Goal: Transaction & Acquisition: Obtain resource

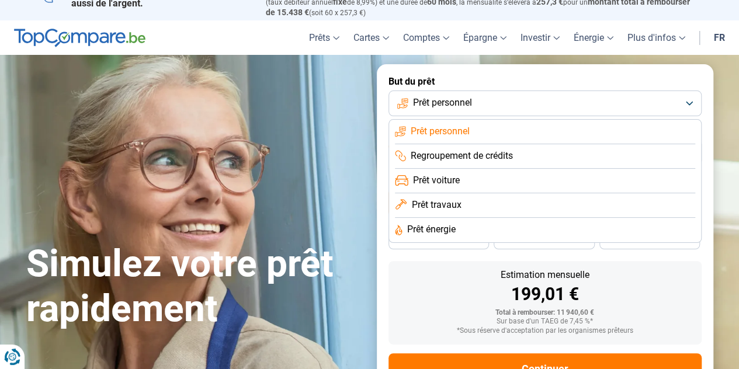
scroll to position [17, 0]
click at [441, 208] on span "Prêt travaux" at bounding box center [436, 204] width 50 height 13
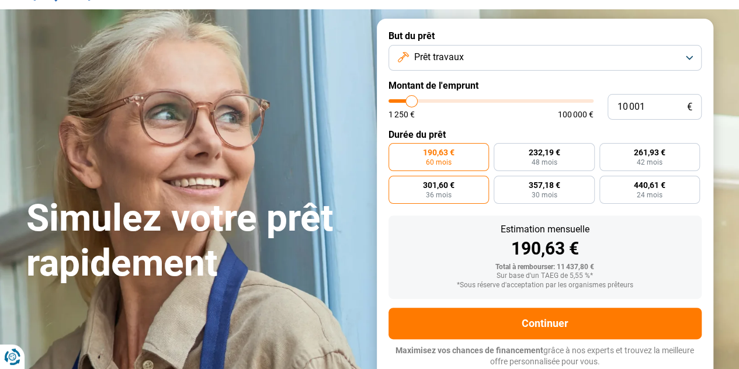
scroll to position [62, 0]
click at [427, 66] on button "Prêt travaux" at bounding box center [545, 58] width 313 height 26
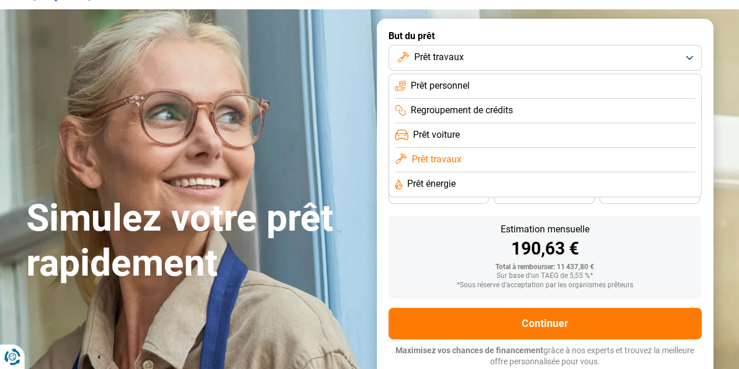
click at [419, 184] on span "Prêt énergie" at bounding box center [431, 184] width 48 height 13
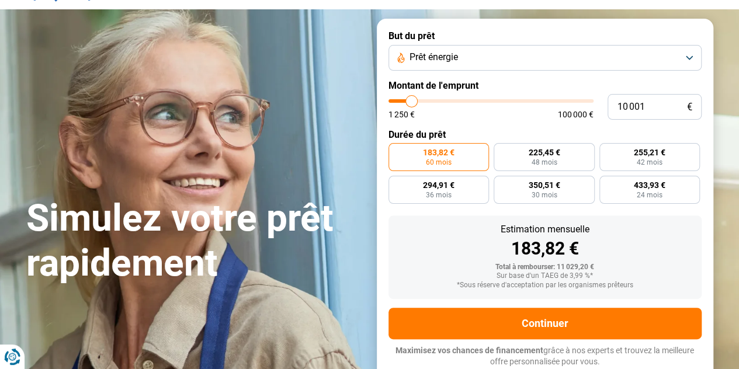
type input "13 250"
type input "13250"
type input "13 000"
type input "13000"
click at [417, 103] on input "range" at bounding box center [491, 101] width 205 height 4
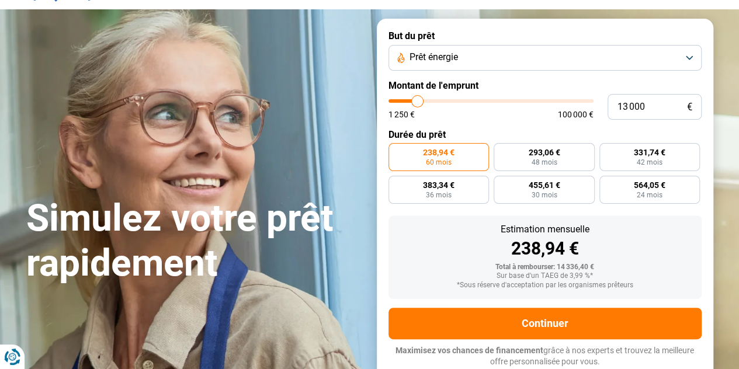
type input "13 250"
type input "13250"
type input "13 750"
type input "13750"
type input "14 250"
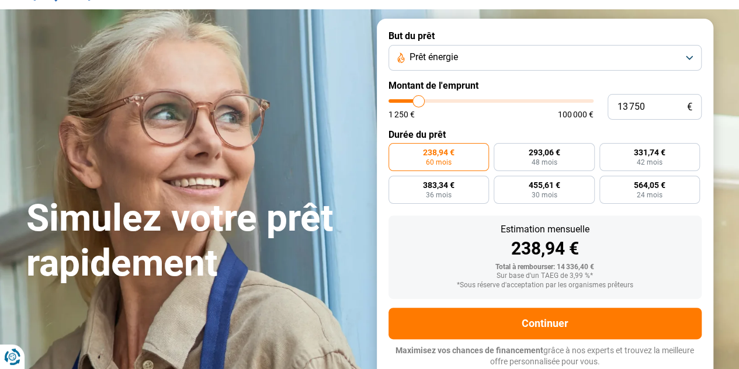
type input "14250"
type input "15 000"
type input "15000"
type input "15 250"
type input "15250"
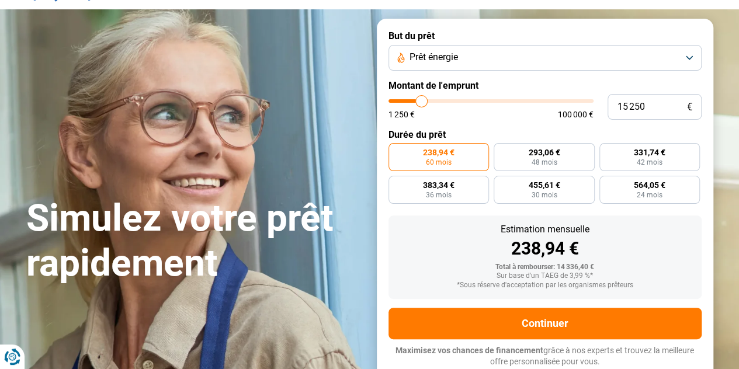
type input "16 500"
type input "16500"
type input "17 250"
type input "17250"
type input "18 000"
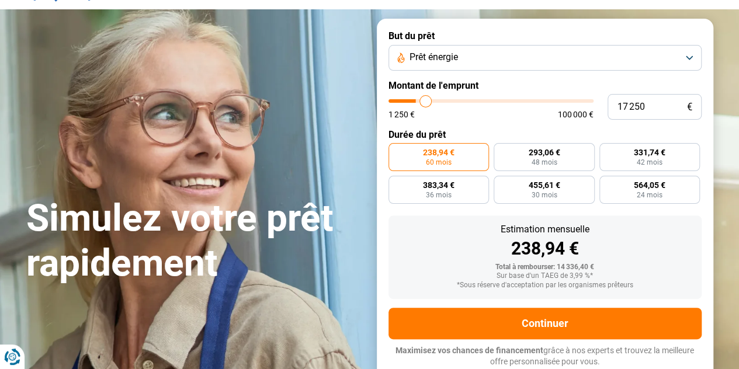
type input "18000"
type input "18 250"
type input "18250"
type input "18 500"
type input "18500"
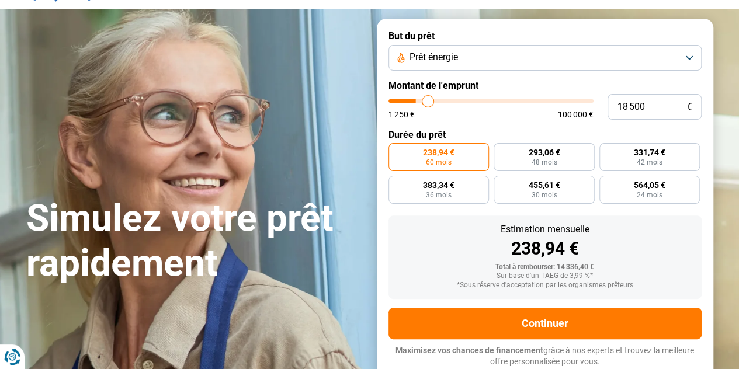
type input "19 250"
type input "19250"
type input "19 750"
type input "19750"
type input "20 250"
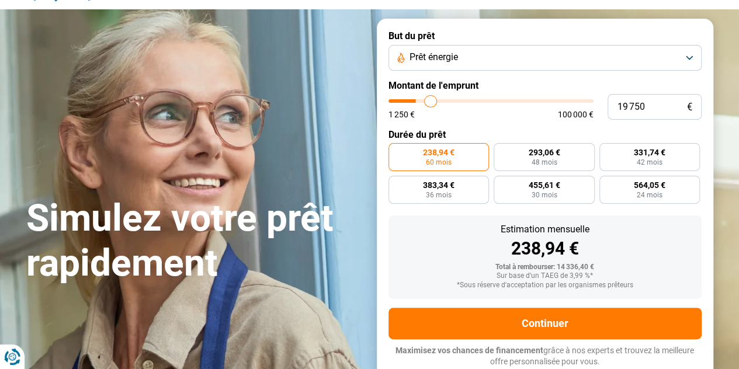
type input "20250"
type input "20 500"
type input "20500"
type input "21 000"
type input "21000"
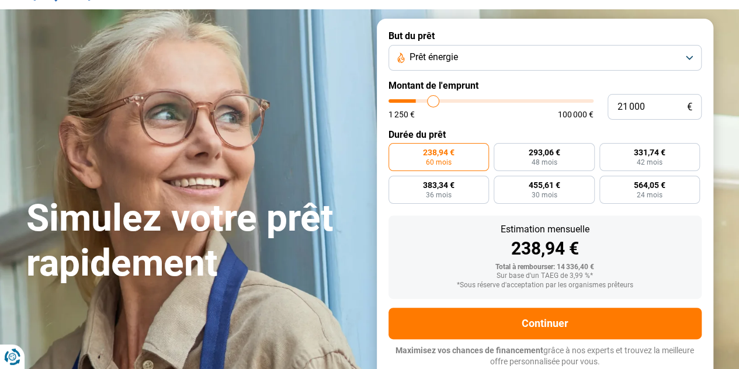
type input "21 500"
type input "21500"
type input "22 000"
type input "22000"
type input "22 250"
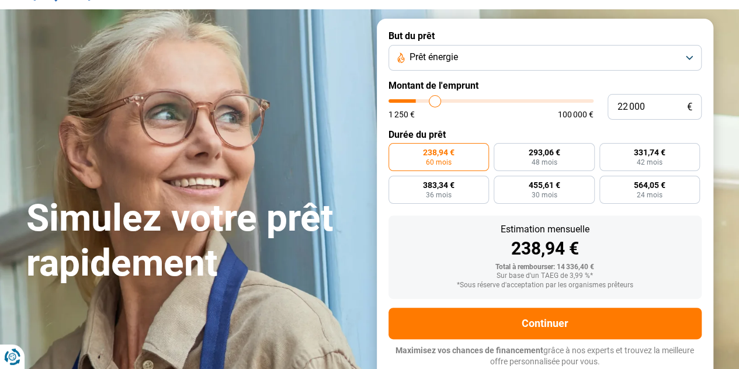
type input "22250"
type input "22 500"
type input "22500"
type input "22 750"
type input "22750"
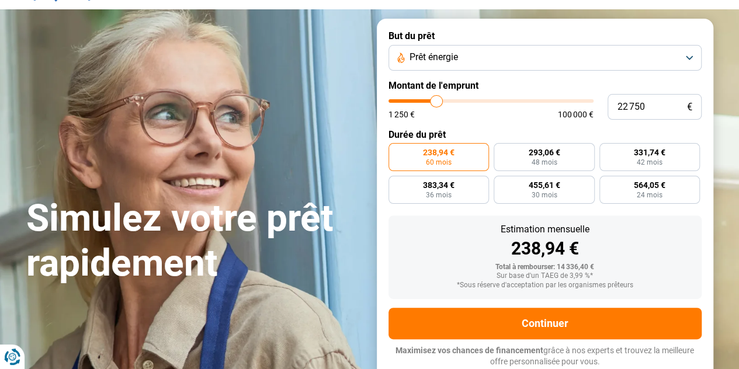
type input "23 000"
type input "23000"
type input "23 250"
type input "23250"
type input "23 500"
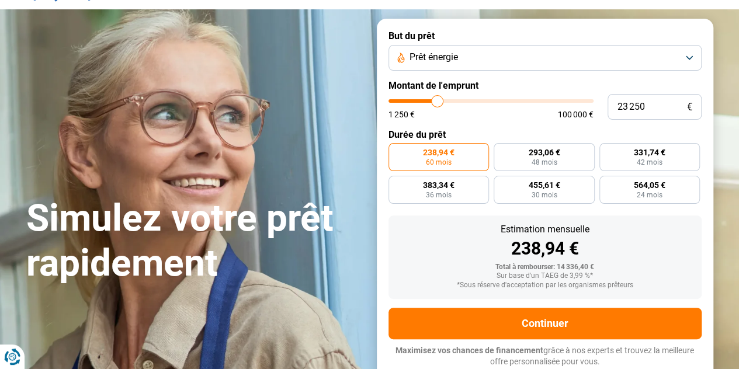
type input "23500"
type input "23 750"
type input "23750"
type input "24 000"
type input "24000"
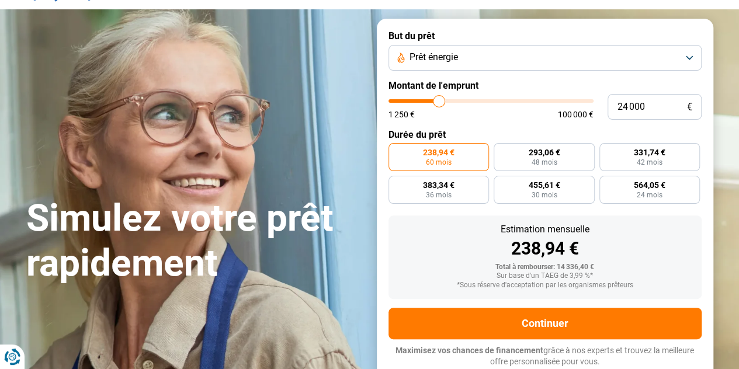
type input "24 250"
type input "24250"
type input "24 500"
type input "24500"
type input "24 750"
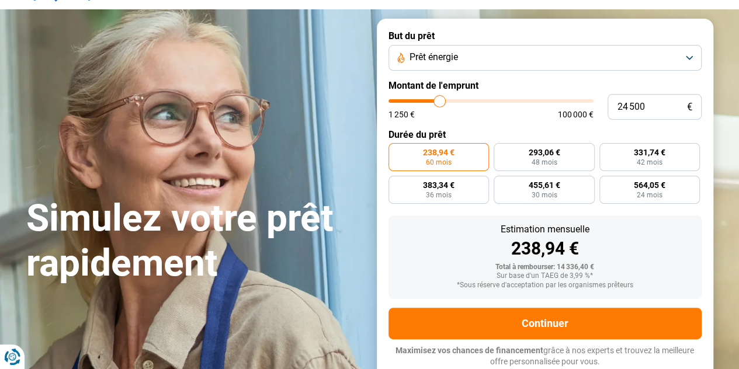
type input "24750"
type input "25 250"
type input "25250"
type input "25 500"
type input "25500"
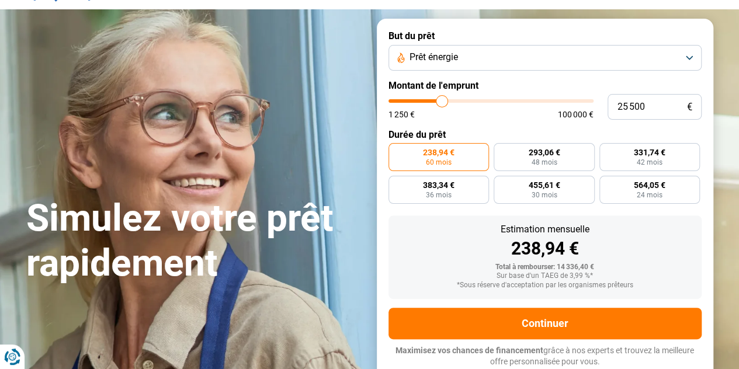
type input "25 750"
type input "25750"
type input "26 000"
type input "26000"
type input "26 250"
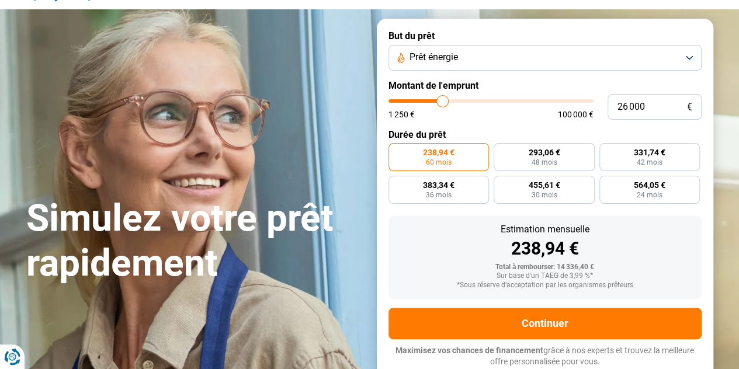
type input "26250"
type input "26 500"
type input "26500"
type input "26 750"
type input "26750"
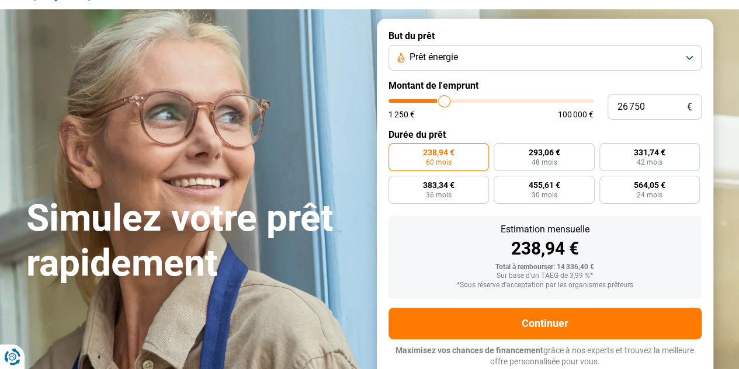
type input "27 250"
type input "27250"
type input "27 500"
type input "27500"
type input "28 000"
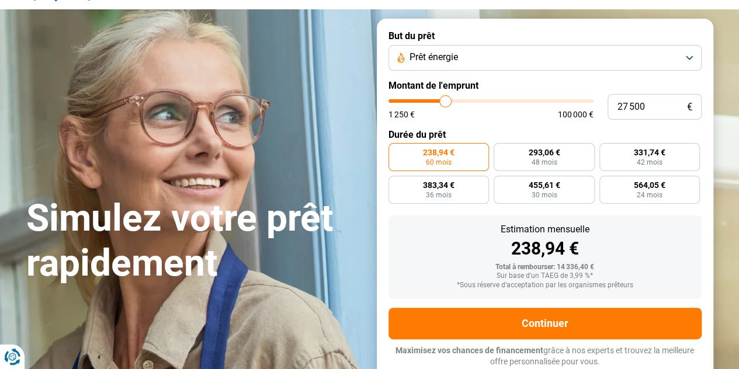
type input "28000"
type input "28 250"
type input "28250"
type input "27 500"
type input "27500"
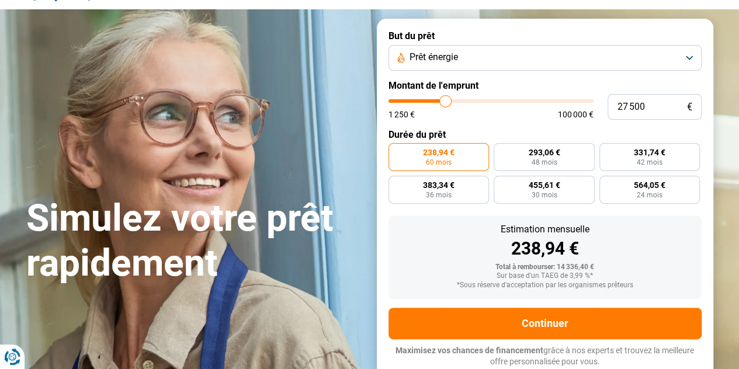
type input "27 250"
type input "27250"
type input "27 000"
type input "27000"
type input "26 750"
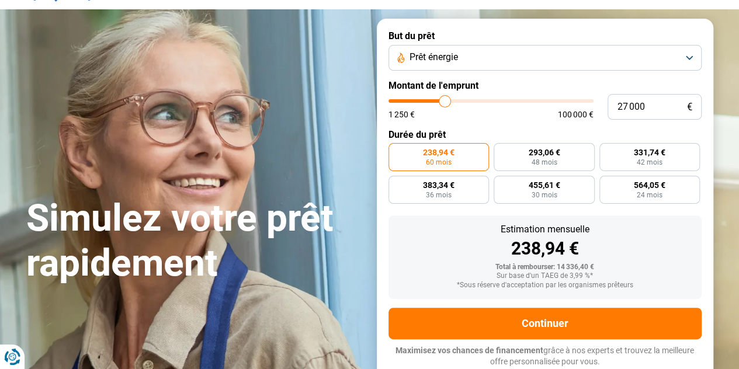
type input "26750"
type input "26 500"
type input "26500"
type input "26 250"
type input "26250"
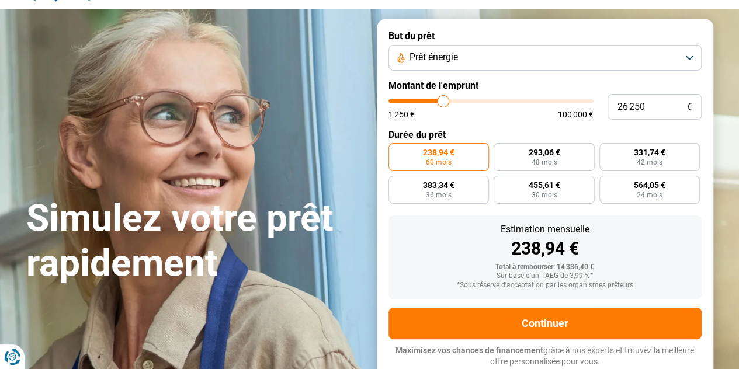
type input "26 000"
type input "26000"
type input "25 500"
type input "25500"
type input "25 250"
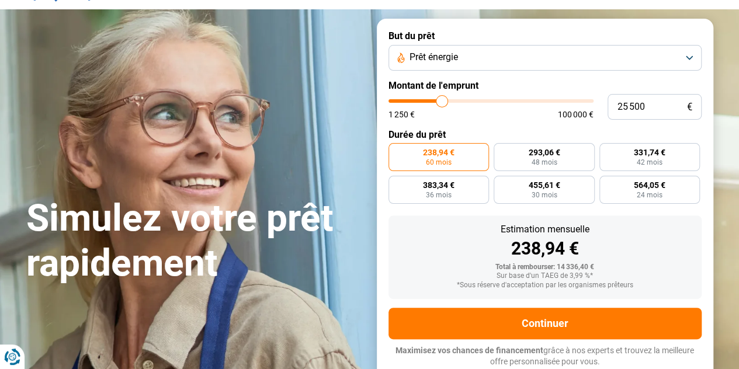
type input "25250"
type input "25 000"
type input "25000"
type input "24 750"
type input "24750"
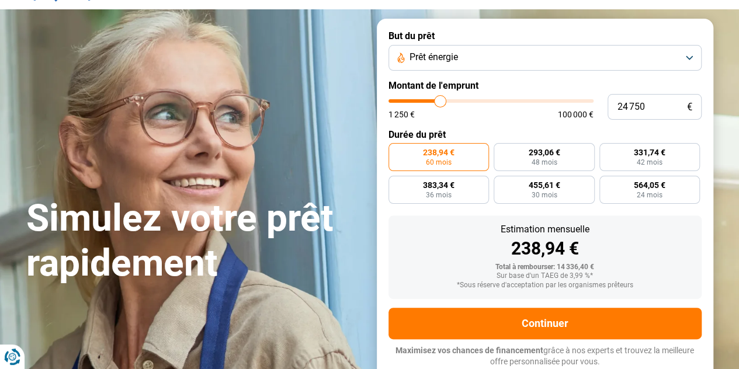
type input "24 500"
type input "24500"
type input "24 250"
type input "24250"
type input "24 000"
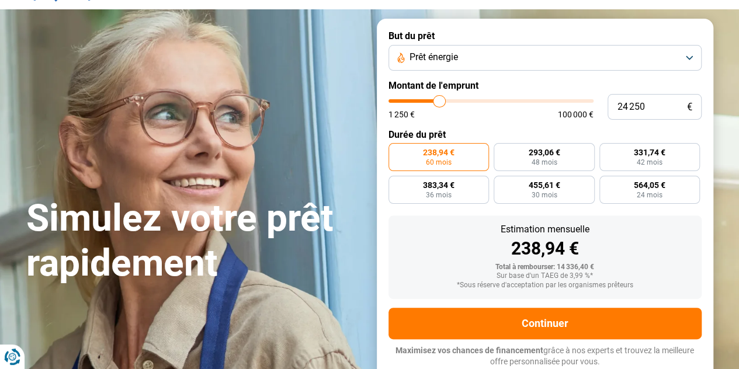
type input "24000"
type input "23 750"
type input "23750"
type input "23 500"
type input "23500"
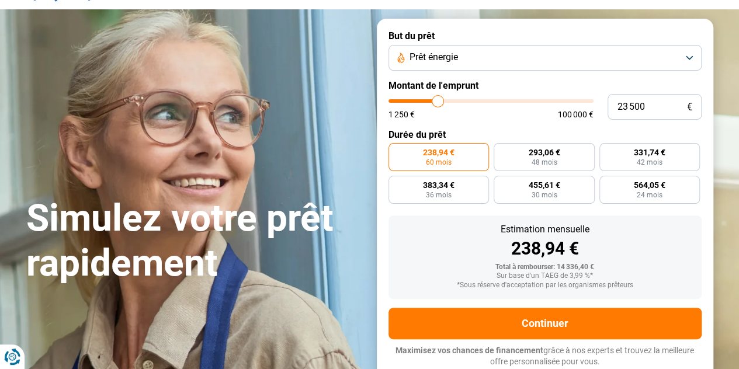
type input "23 250"
type input "23250"
type input "23 000"
type input "23000"
type input "22 750"
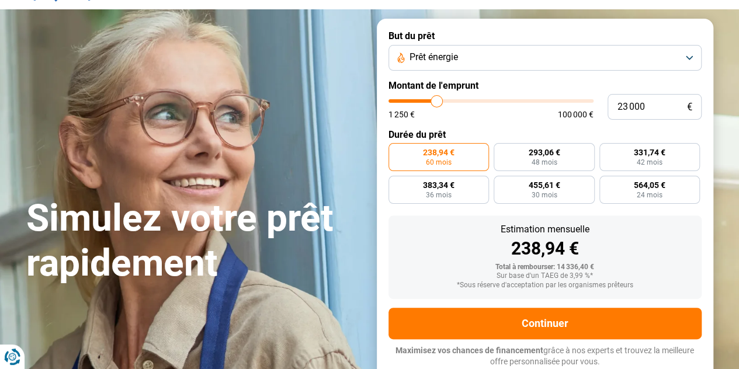
type input "22750"
type input "22 500"
type input "22500"
type input "22 250"
type input "22250"
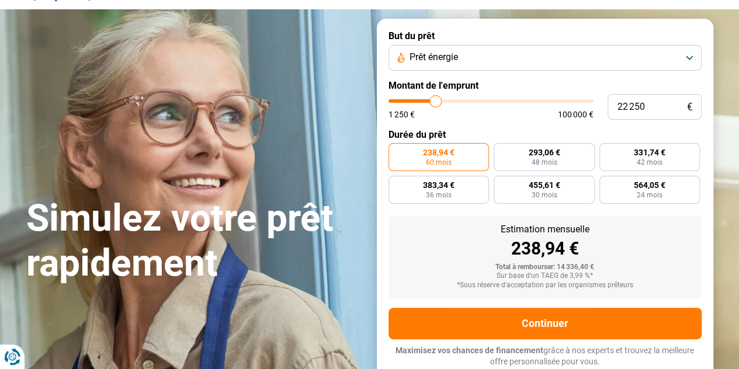
type input "22 000"
type input "22000"
type input "21 750"
type input "21750"
type input "21 500"
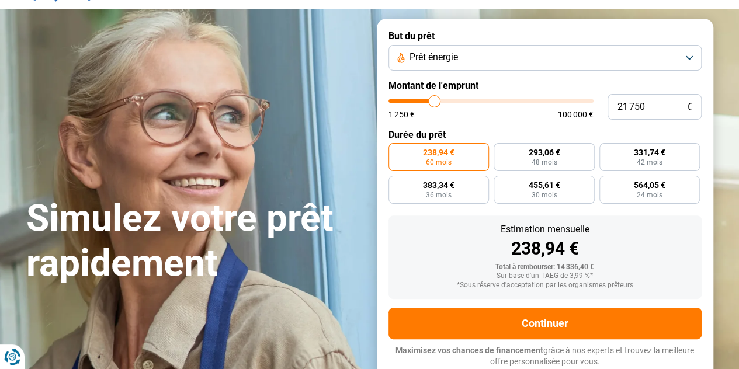
type input "21500"
type input "21 250"
type input "21250"
type input "21 000"
type input "21000"
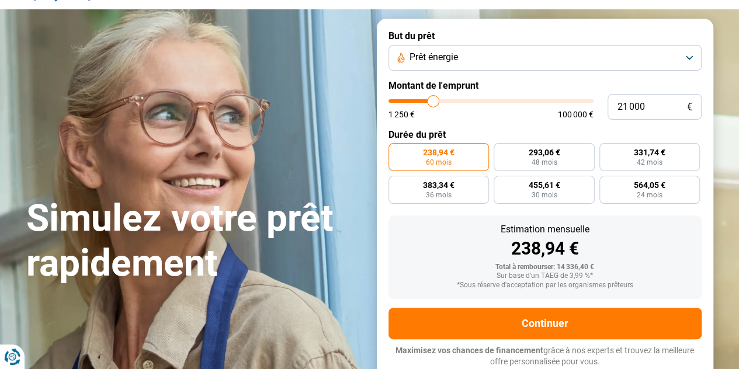
type input "20 250"
drag, startPoint x: 417, startPoint y: 105, endPoint x: 432, endPoint y: 105, distance: 14.6
type input "20250"
click at [432, 103] on input "range" at bounding box center [491, 101] width 205 height 4
radio input "false"
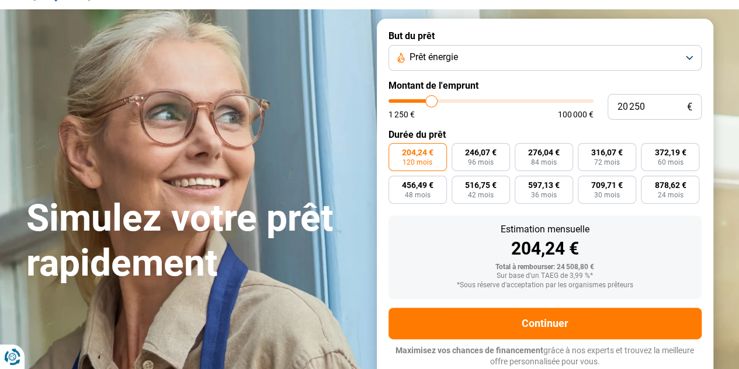
click at [432, 103] on input "range" at bounding box center [491, 101] width 205 height 4
click at [428, 103] on input "range" at bounding box center [491, 101] width 205 height 4
type input "18 250"
type input "18250"
type input "17 750"
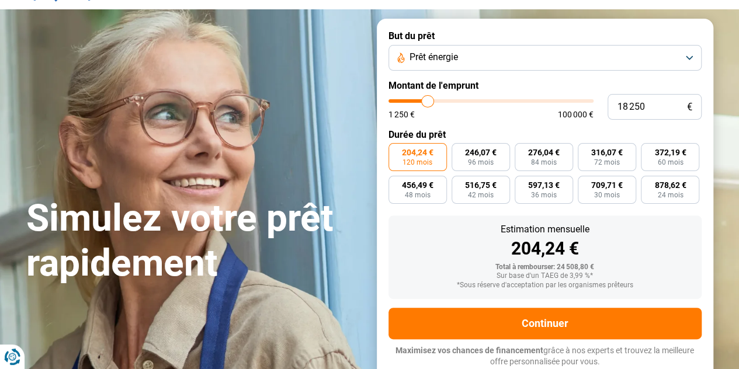
type input "17750"
type input "17 500"
type input "17500"
type input "17 250"
type input "17250"
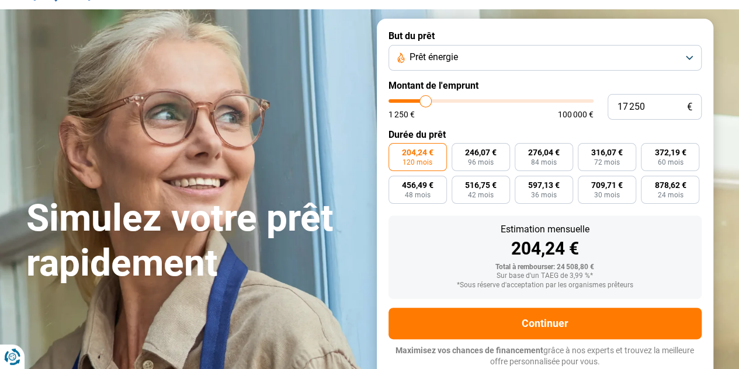
type input "17 750"
type input "17750"
type input "18 250"
type input "18250"
type input "18 500"
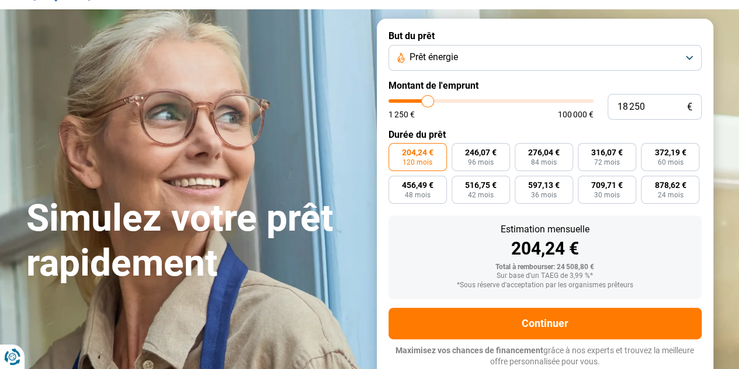
type input "18500"
type input "19 250"
type input "19250"
type input "19 500"
type input "19500"
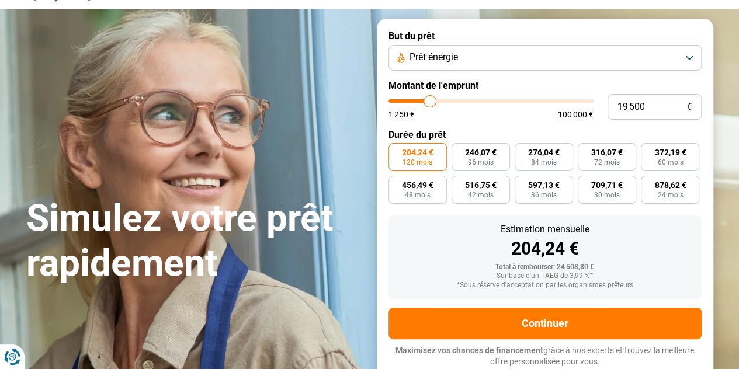
type input "20 000"
type input "20000"
type input "20 250"
type input "20250"
type input "20 000"
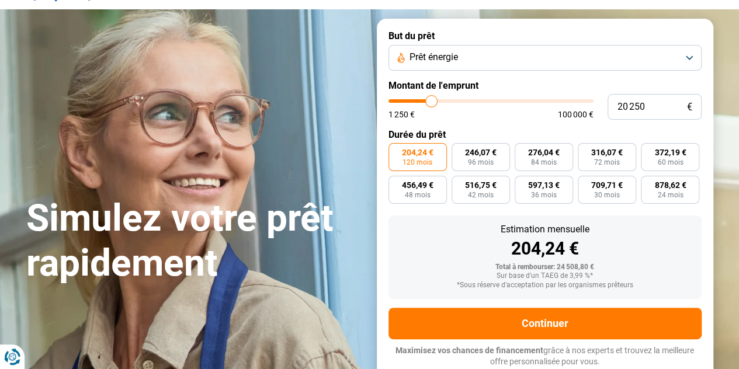
type input "20000"
type input "19 500"
type input "19500"
type input "20 000"
type input "20000"
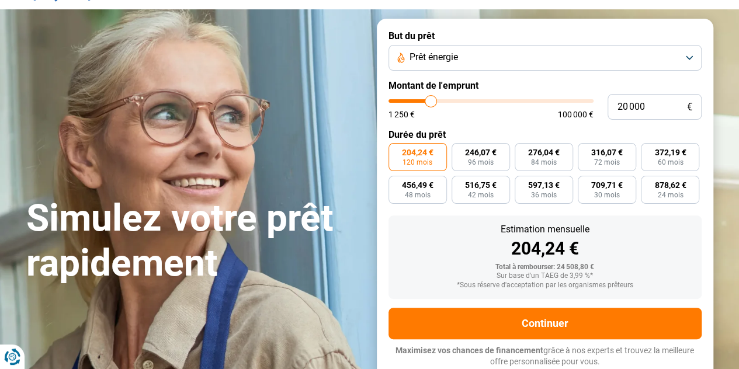
click at [431, 102] on input "range" at bounding box center [491, 101] width 205 height 4
radio input "true"
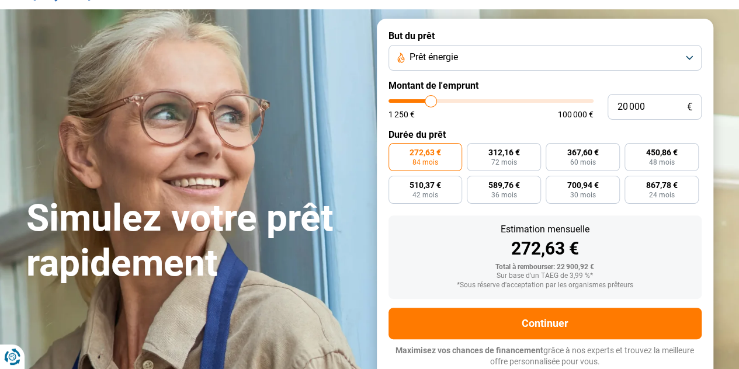
type input "19 500"
type input "19500"
type input "19 250"
type input "19250"
type input "19 000"
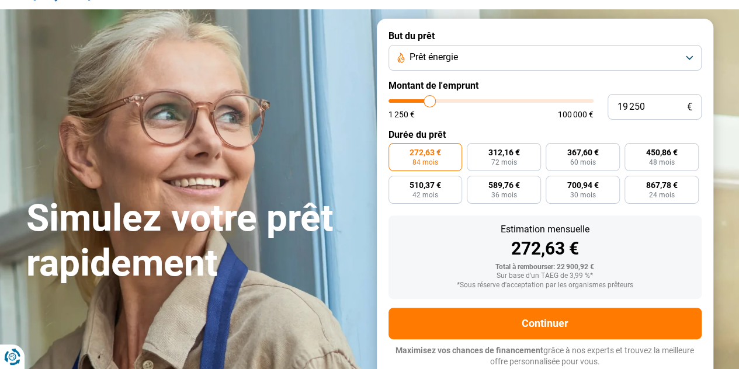
type input "19000"
type input "18 750"
type input "18750"
type input "18 250"
type input "18250"
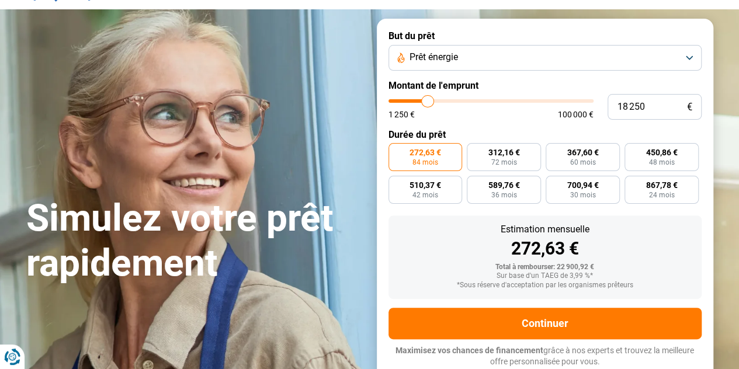
type input "18 000"
type input "18000"
type input "17 750"
type input "17750"
type input "17 250"
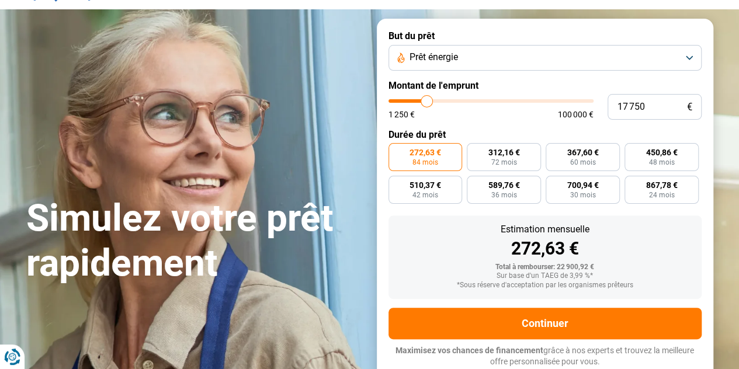
type input "17250"
type input "17 000"
type input "17000"
type input "16 500"
type input "16500"
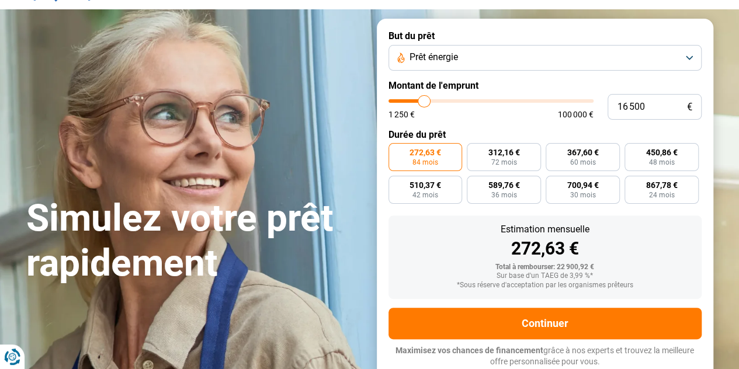
type input "16 250"
type input "16250"
type input "16 000"
type input "16000"
type input "15 750"
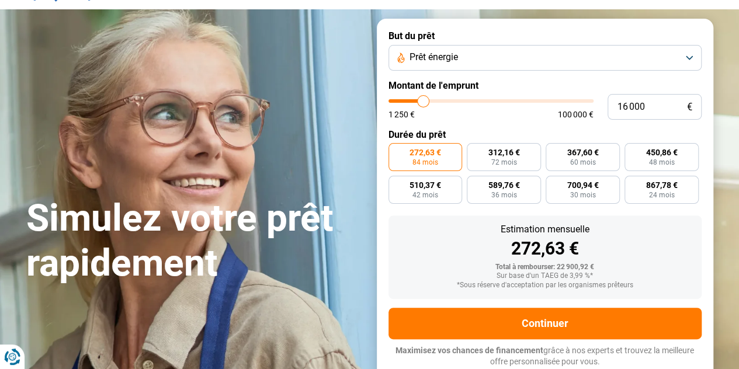
type input "15750"
type input "15 500"
type input "15500"
type input "15 250"
type input "15250"
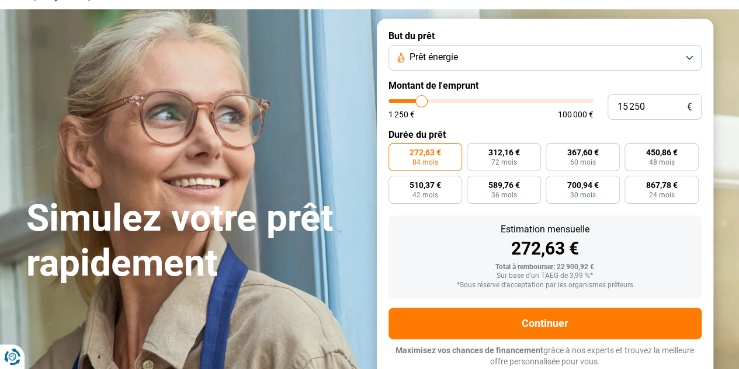
type input "14 750"
type input "14750"
type input "14 500"
type input "14500"
drag, startPoint x: 431, startPoint y: 100, endPoint x: 402, endPoint y: 99, distance: 28.6
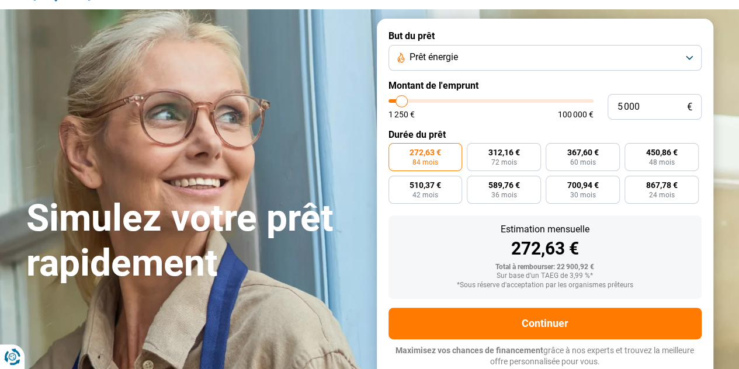
click at [402, 99] on input "range" at bounding box center [491, 101] width 205 height 4
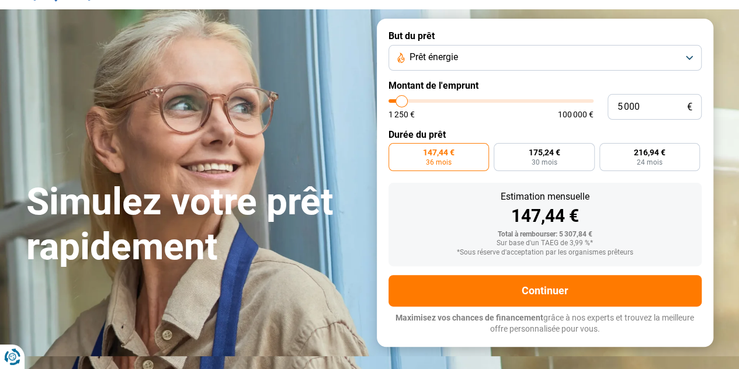
scroll to position [29, 0]
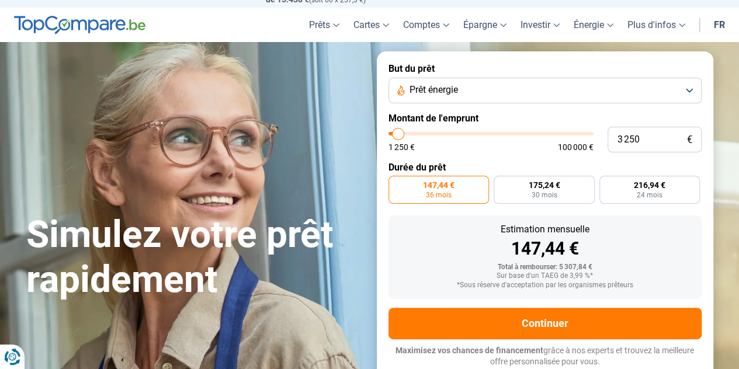
click at [399, 136] on input "range" at bounding box center [491, 134] width 205 height 4
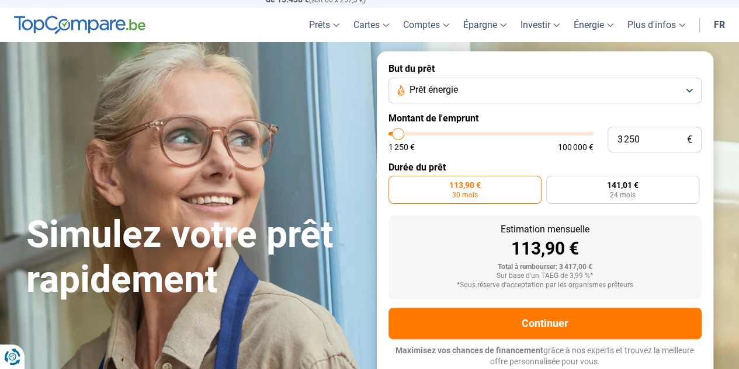
click at [424, 94] on span "Prêt énergie" at bounding box center [434, 90] width 48 height 13
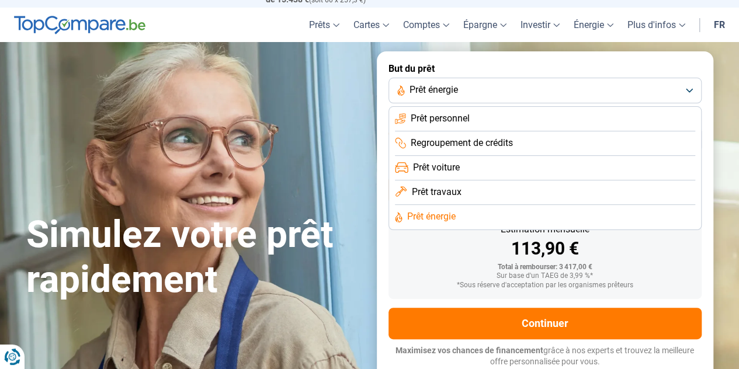
click at [421, 188] on span "Prêt travaux" at bounding box center [436, 192] width 50 height 13
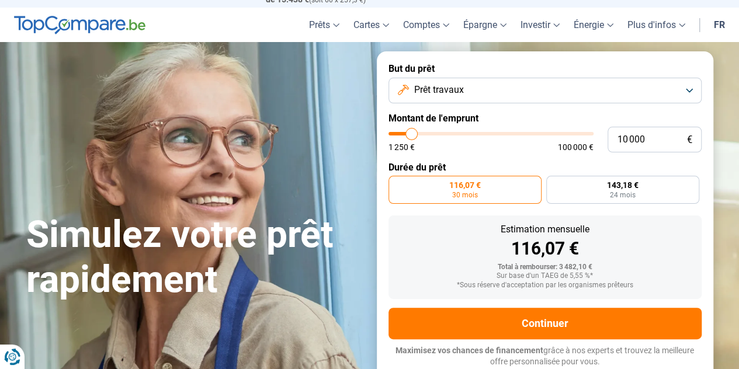
drag, startPoint x: 396, startPoint y: 137, endPoint x: 411, endPoint y: 140, distance: 15.5
click at [411, 136] on input "range" at bounding box center [491, 134] width 205 height 4
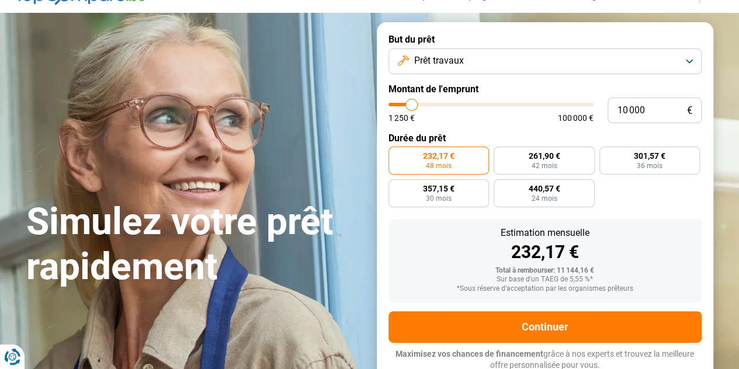
scroll to position [62, 0]
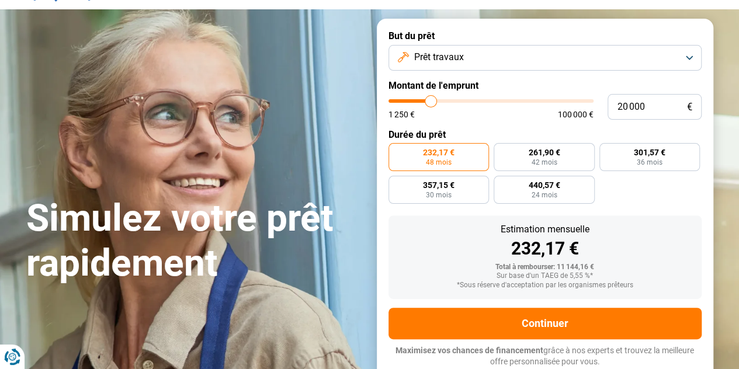
drag, startPoint x: 414, startPoint y: 100, endPoint x: 431, endPoint y: 104, distance: 18.0
click at [431, 103] on input "range" at bounding box center [491, 101] width 205 height 4
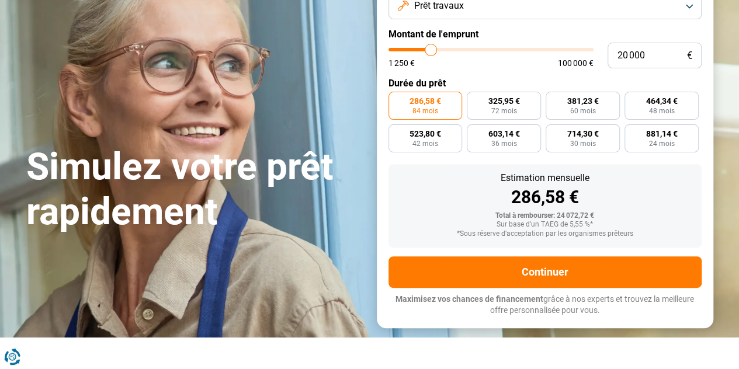
scroll to position [133, 0]
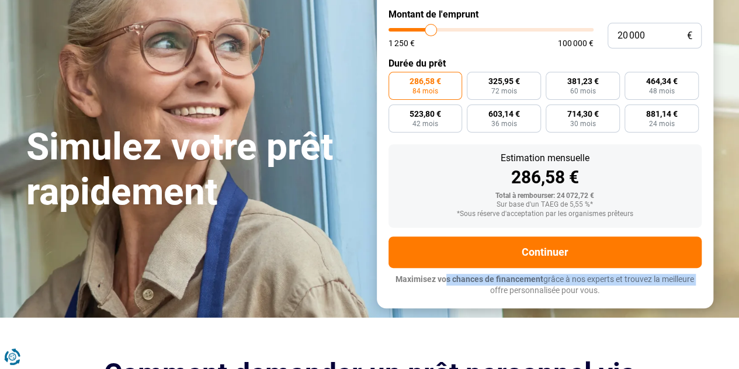
drag, startPoint x: 555, startPoint y: 279, endPoint x: 713, endPoint y: 280, distance: 157.8
click at [713, 280] on div "But du prêt Prêt travaux Montant de l'emprunt 20 000 € 1 250 € 100 000 € Durée …" at bounding box center [545, 127] width 351 height 361
drag, startPoint x: 650, startPoint y: 299, endPoint x: 387, endPoint y: 280, distance: 263.1
click at [391, 283] on form "But du prêt Prêt travaux Montant de l'emprunt 20 000 € 1 250 € 100 000 € Durée …" at bounding box center [545, 127] width 337 height 361
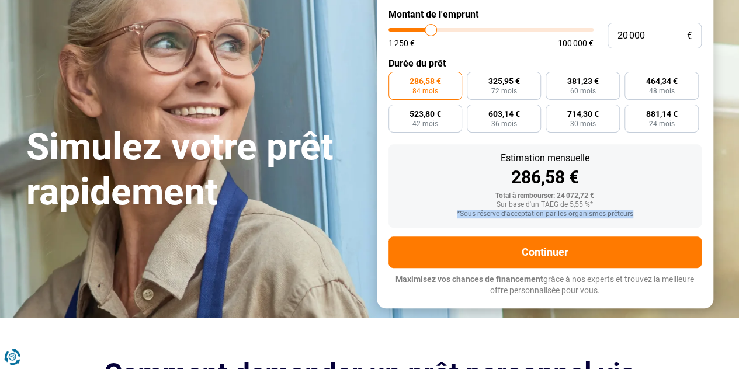
drag, startPoint x: 555, startPoint y: 216, endPoint x: 646, endPoint y: 216, distance: 91.2
click at [646, 216] on div "*Sous réserve d'acceptation par les organismes prêteurs" at bounding box center [545, 214] width 294 height 8
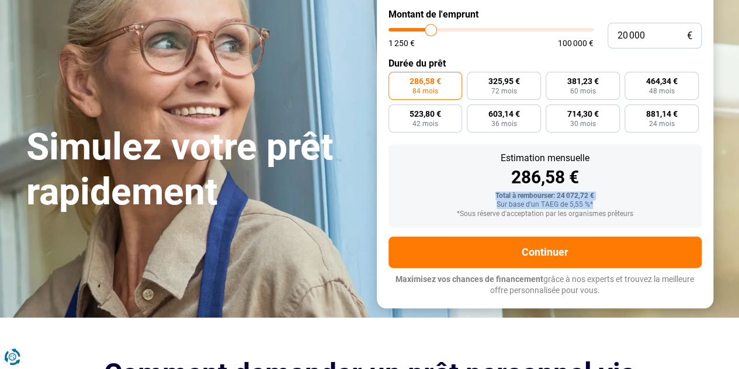
drag, startPoint x: 587, startPoint y: 209, endPoint x: 483, endPoint y: 197, distance: 104.7
click at [483, 197] on div "Total à rembourser: 24 072,72 € Sur base d'un TAEG de 5,55 %* *Sous réserve d'a…" at bounding box center [545, 205] width 294 height 26
click at [469, 195] on div "Total à rembourser: 24 072,72 €" at bounding box center [545, 196] width 294 height 8
drag, startPoint x: 505, startPoint y: 195, endPoint x: 665, endPoint y: 214, distance: 161.3
click at [665, 214] on div "Total à rembourser: 24 072,72 € Sur base d'un TAEG de 5,55 %* *Sous réserve d'a…" at bounding box center [545, 205] width 294 height 26
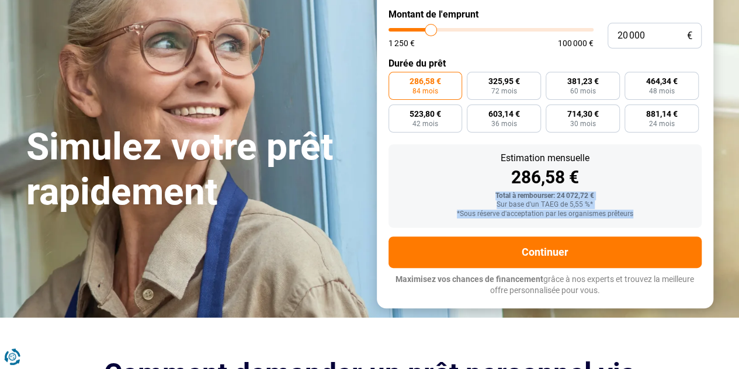
click at [665, 214] on div "*Sous réserve d'acceptation par les organismes prêteurs" at bounding box center [545, 214] width 294 height 8
drag, startPoint x: 653, startPoint y: 219, endPoint x: 442, endPoint y: 183, distance: 213.9
click at [448, 191] on div "Estimation mensuelle 286,58 € Total à rembourser: 24 072,72 € Sur base d'un TAE…" at bounding box center [545, 186] width 313 height 84
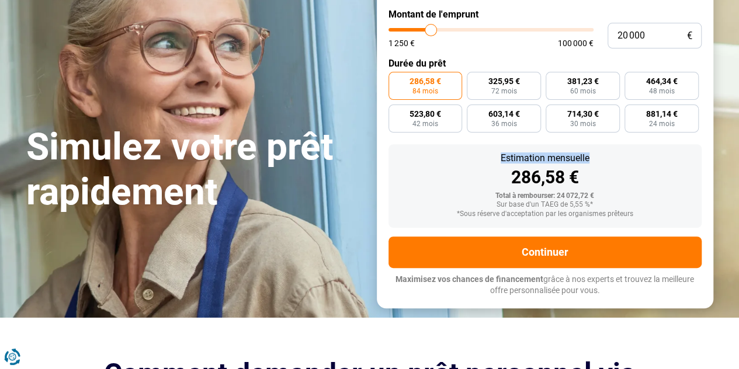
drag, startPoint x: 570, startPoint y: 155, endPoint x: 635, endPoint y: 158, distance: 64.3
click at [635, 158] on div "Estimation mensuelle 286,58 € Total à rembourser: 24 072,72 € Sur base d'un TAE…" at bounding box center [545, 186] width 313 height 84
click at [635, 158] on div "Estimation mensuelle" at bounding box center [545, 158] width 294 height 9
drag, startPoint x: 577, startPoint y: 161, endPoint x: 456, endPoint y: 161, distance: 121.0
click at [458, 161] on div "Estimation mensuelle" at bounding box center [545, 158] width 294 height 9
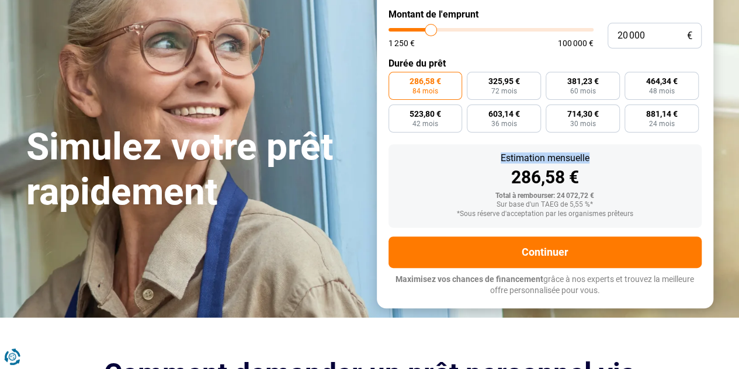
click at [456, 161] on div "Estimation mensuelle" at bounding box center [545, 158] width 294 height 9
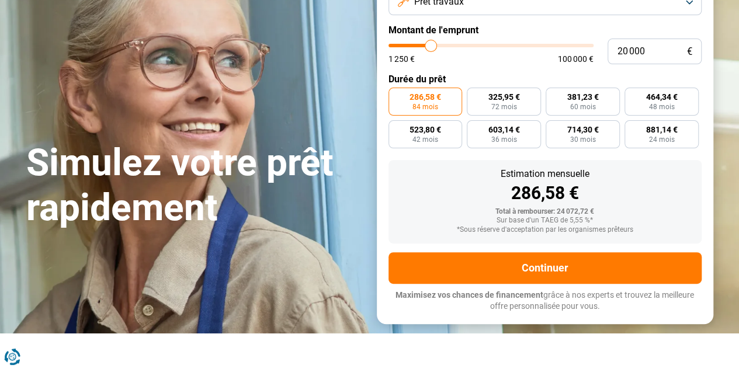
scroll to position [117, 0]
